Goal: Transaction & Acquisition: Purchase product/service

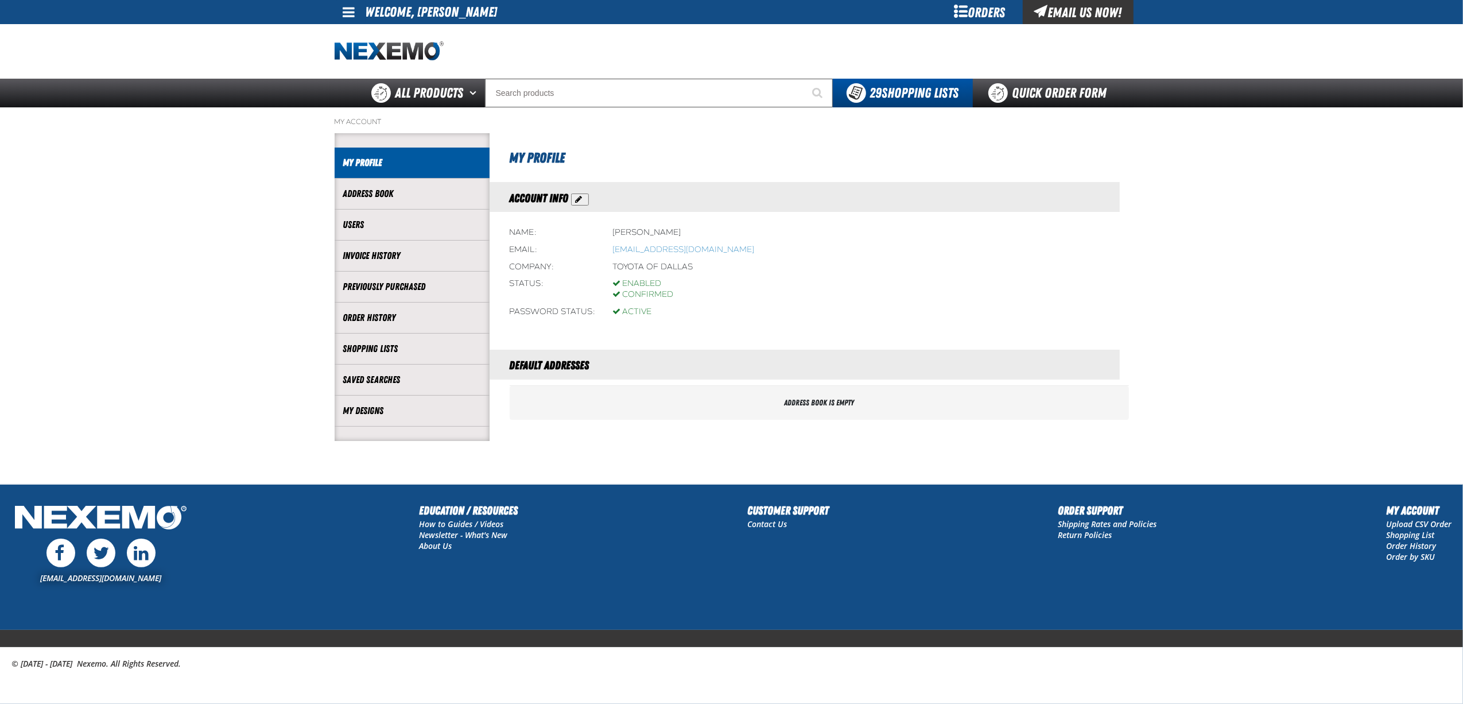
click at [923, 111] on div "My Account Account My Profile Address Book Users" at bounding box center [732, 274] width 804 height 334
click at [974, 17] on div "Orders" at bounding box center [980, 12] width 86 height 24
click at [1005, 85] on link "Quick Order Form" at bounding box center [1051, 93] width 156 height 29
click at [1169, 201] on main "My Account Account My Profile Address Book Users" at bounding box center [731, 295] width 1463 height 377
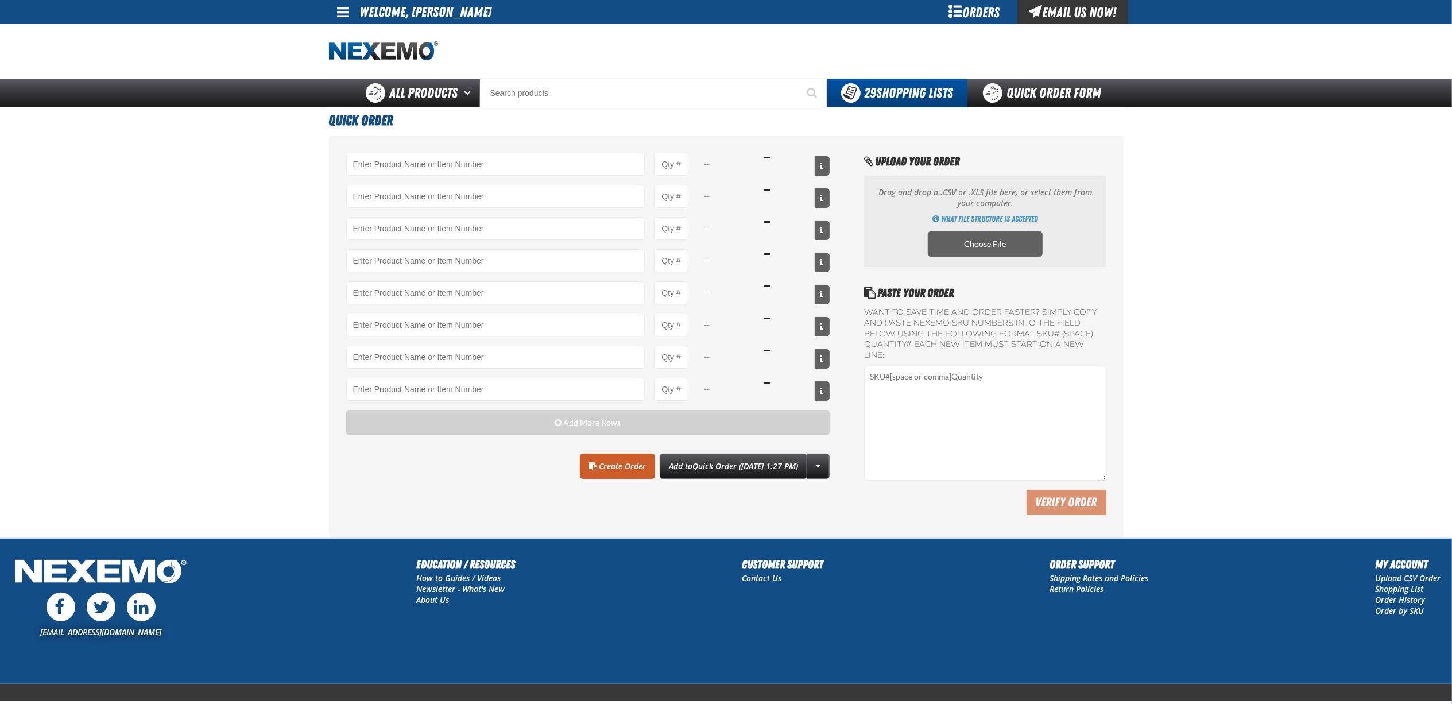
click at [153, 354] on main "Quick Order -- -- -- -- -- -- -- -- Add More Rows Clear All Create Order" at bounding box center [726, 322] width 1452 height 431
click at [1266, 391] on main "Quick Order -- -- -- -- -- -- -- -- Add More Rows Clear All Create Order" at bounding box center [726, 322] width 1452 height 431
